Goal: Information Seeking & Learning: Find specific fact

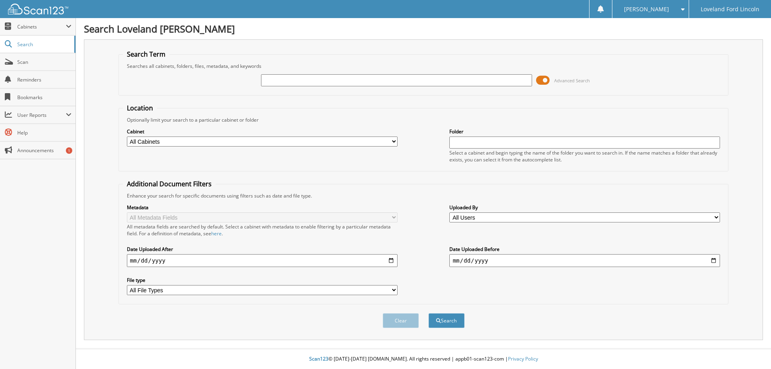
drag, startPoint x: 541, startPoint y: 81, endPoint x: 539, endPoint y: 88, distance: 7.4
click at [538, 83] on span at bounding box center [543, 80] width 14 height 12
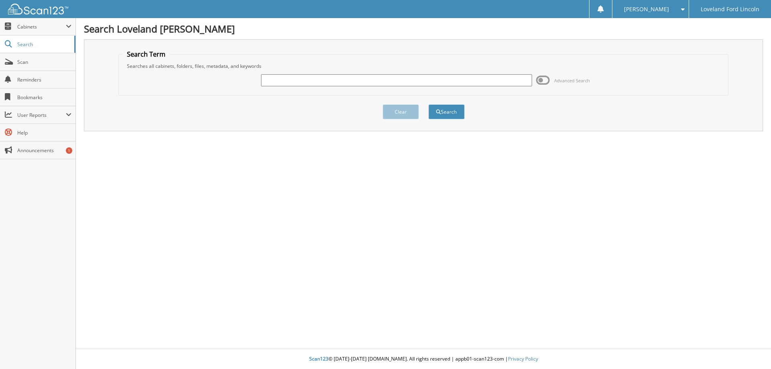
drag, startPoint x: 385, startPoint y: 72, endPoint x: 359, endPoint y: 73, distance: 25.3
click at [359, 73] on div at bounding box center [396, 80] width 271 height 14
paste input "6232223"
type input "6232223"
click at [448, 109] on button "Search" at bounding box center [446, 111] width 36 height 15
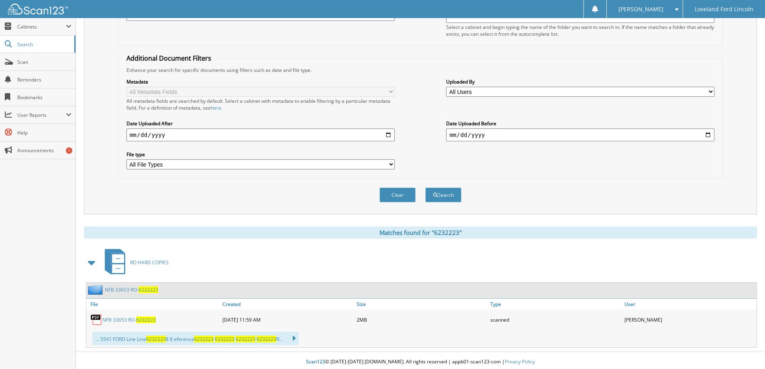
scroll to position [129, 0]
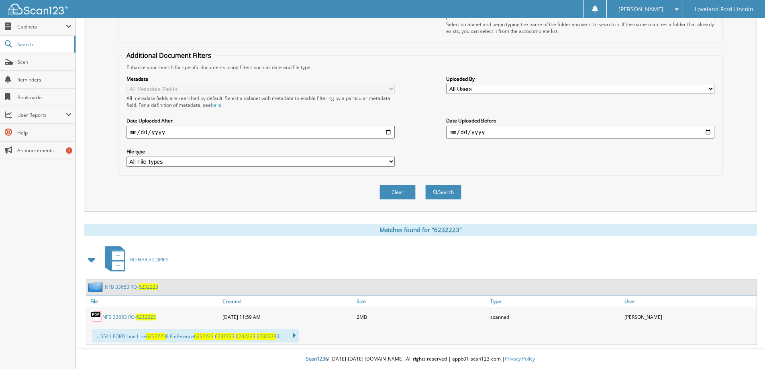
click at [151, 315] on span "6232223" at bounding box center [146, 316] width 20 height 7
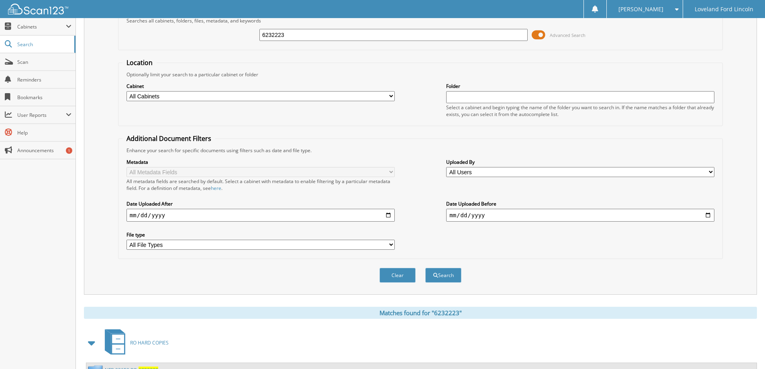
scroll to position [0, 0]
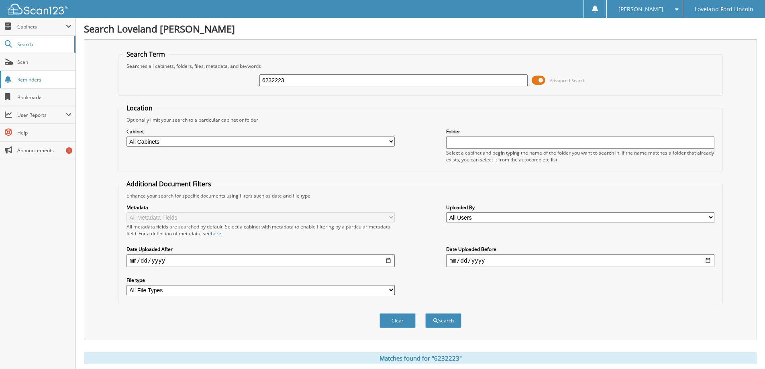
drag, startPoint x: 309, startPoint y: 78, endPoint x: 31, endPoint y: 77, distance: 278.2
click at [31, 77] on body "Alex B. Settings Logout Loveland Ford Lincoln Close Cabinets My Company Email A…" at bounding box center [382, 248] width 765 height 497
paste input "6221880"
type input "6221880"
click at [425, 313] on button "Search" at bounding box center [443, 320] width 36 height 15
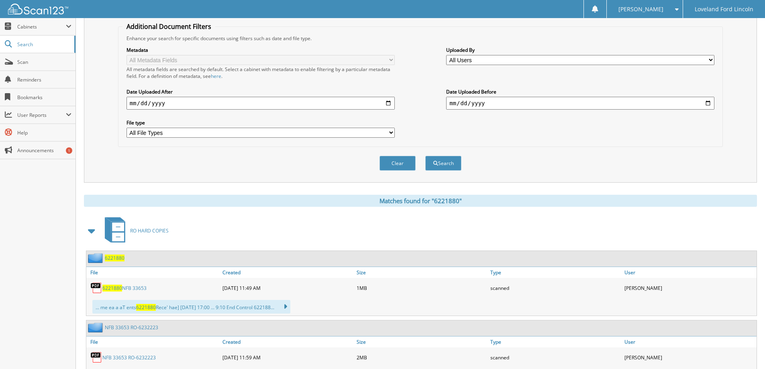
scroll to position [194, 0]
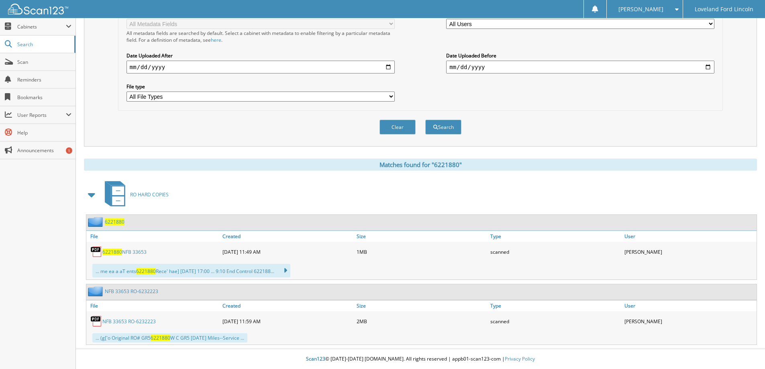
click at [130, 252] on link "6221880 NFB 33653" at bounding box center [124, 251] width 44 height 7
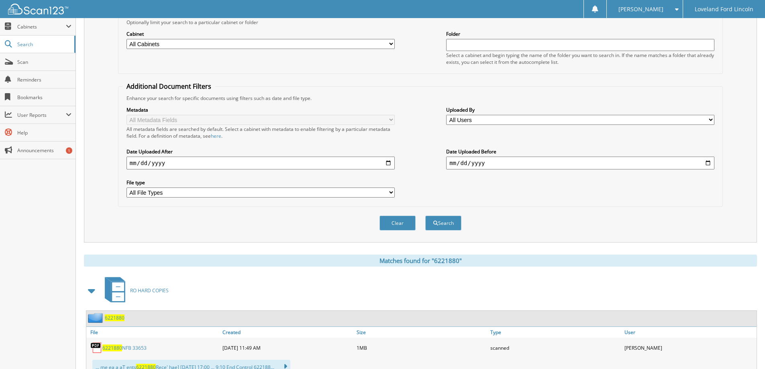
scroll to position [60, 0]
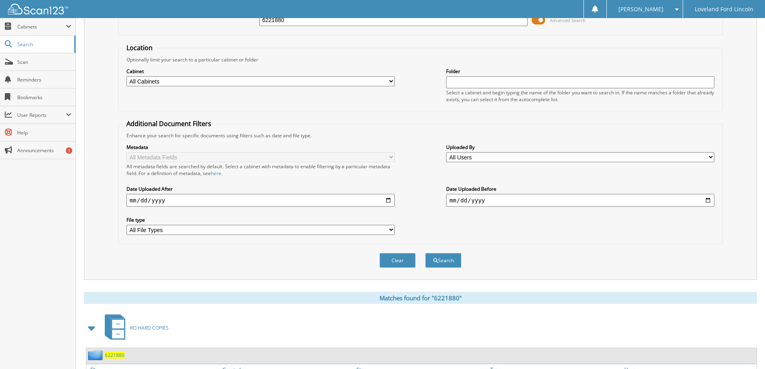
drag, startPoint x: 299, startPoint y: 22, endPoint x: 233, endPoint y: 22, distance: 66.2
click at [233, 22] on div "6221880 Advanced Search" at bounding box center [420, 20] width 596 height 22
paste input "6183138"
type input "6183138"
click at [425, 253] on button "Search" at bounding box center [443, 260] width 36 height 15
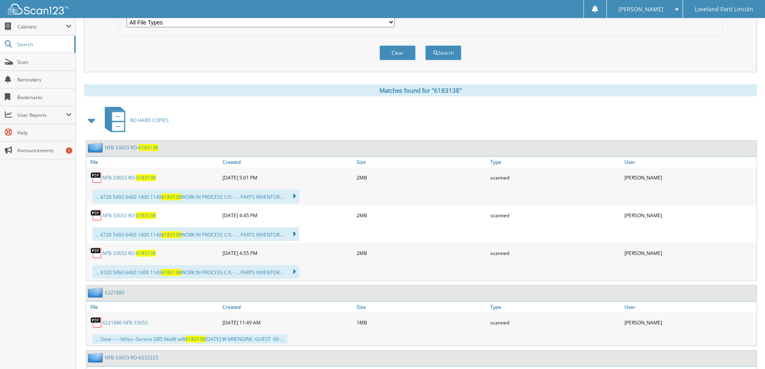
scroll to position [334, 0]
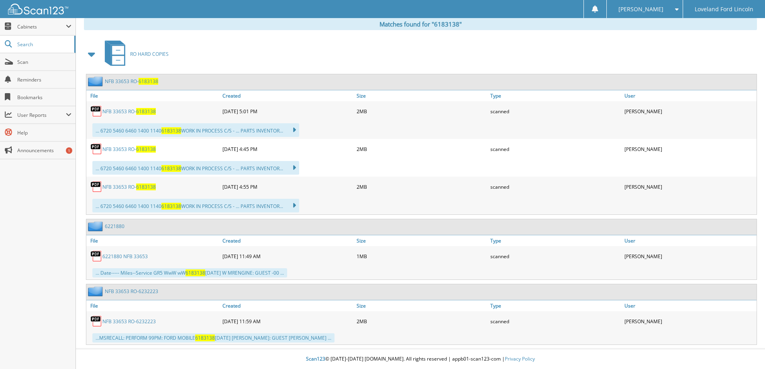
click at [133, 114] on link "NFB 33653 RO- 6183138" at bounding box center [128, 111] width 53 height 7
